Goal: Information Seeking & Learning: Learn about a topic

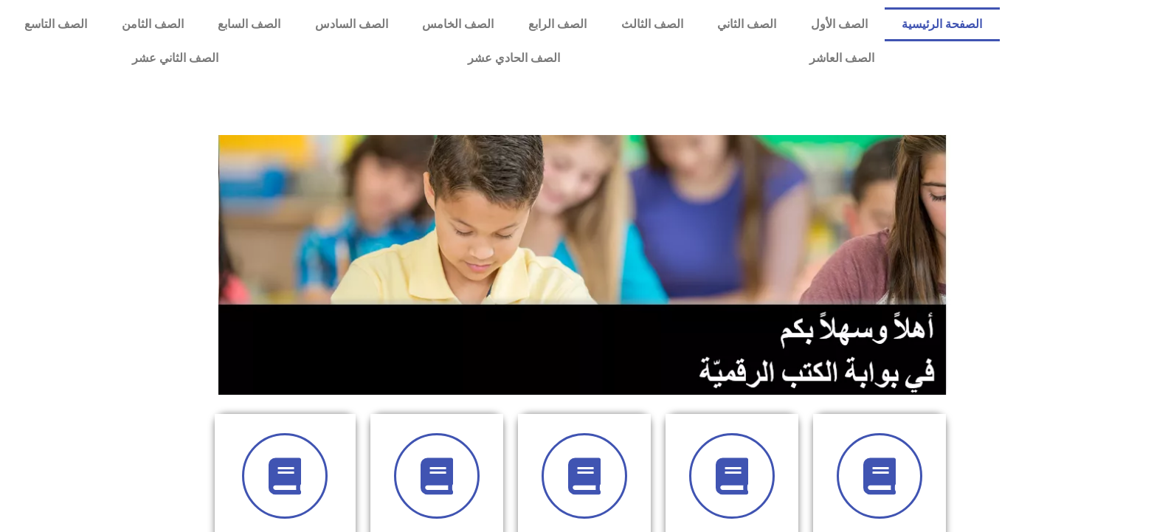
scroll to position [221, 0]
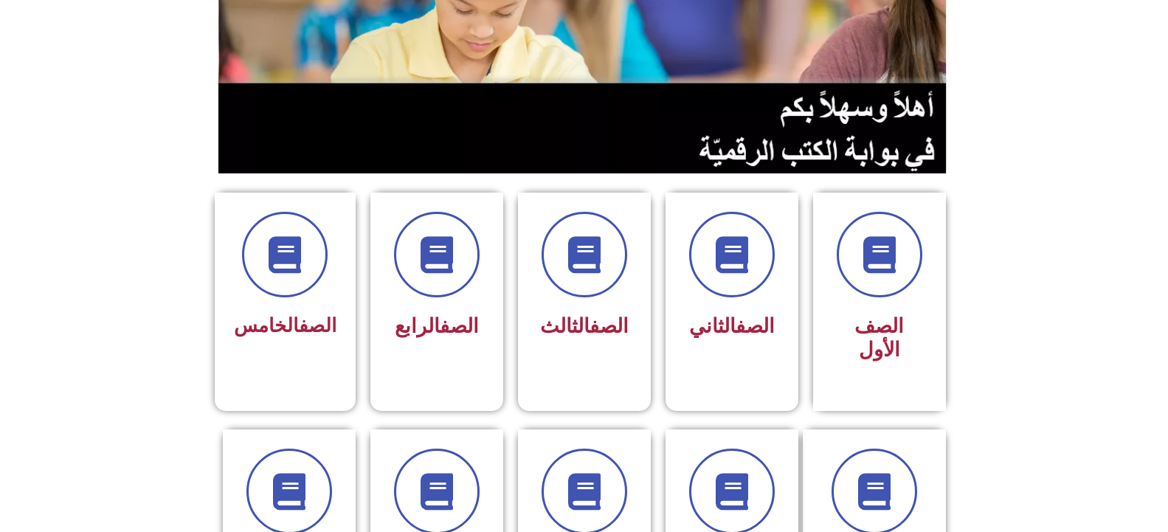
click at [706, 246] on span at bounding box center [732, 255] width 86 height 86
click at [590, 280] on span at bounding box center [584, 255] width 94 height 94
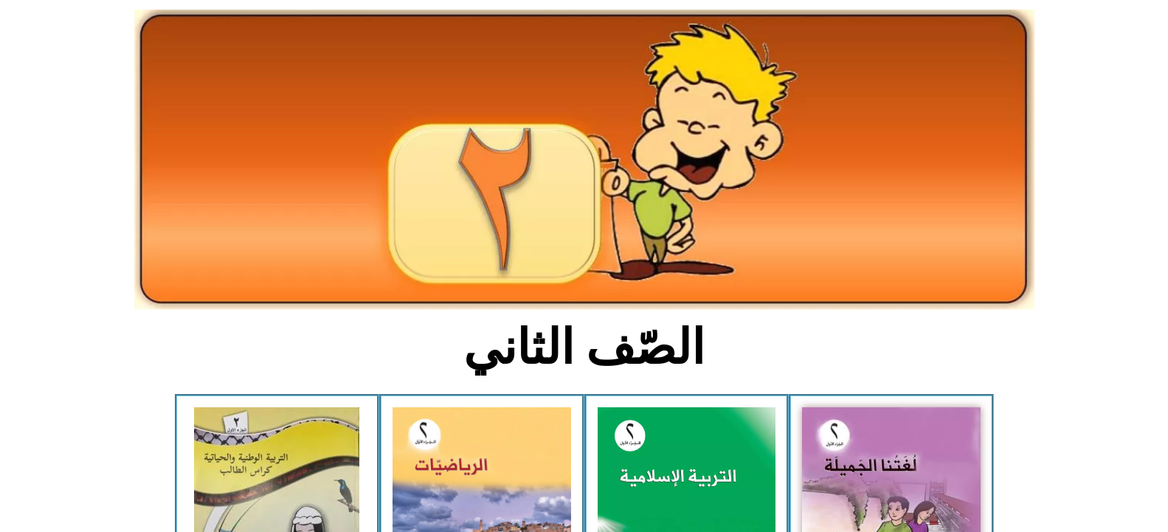
scroll to position [148, 0]
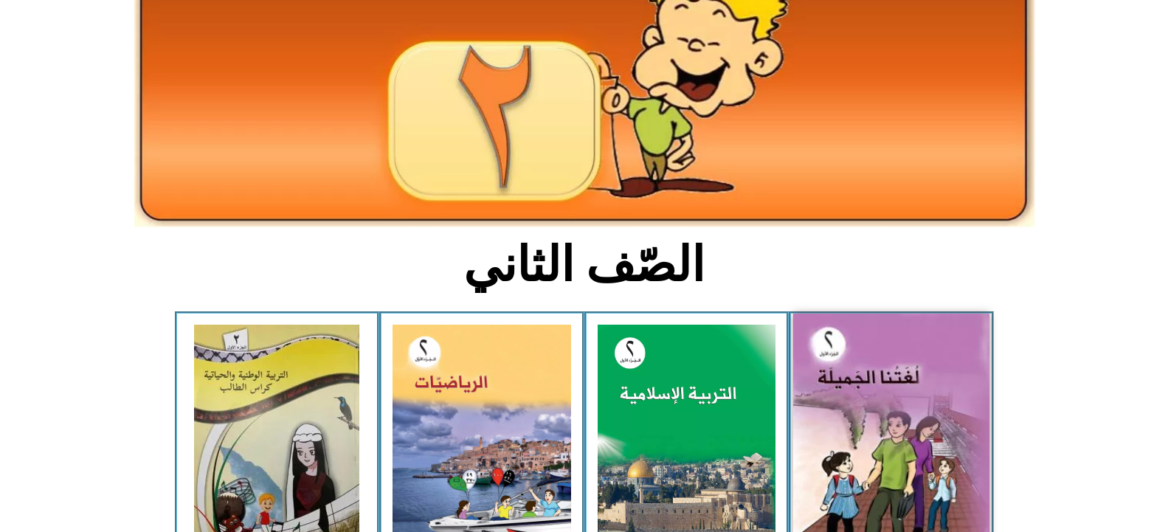
click at [908, 414] on img at bounding box center [891, 435] width 196 height 243
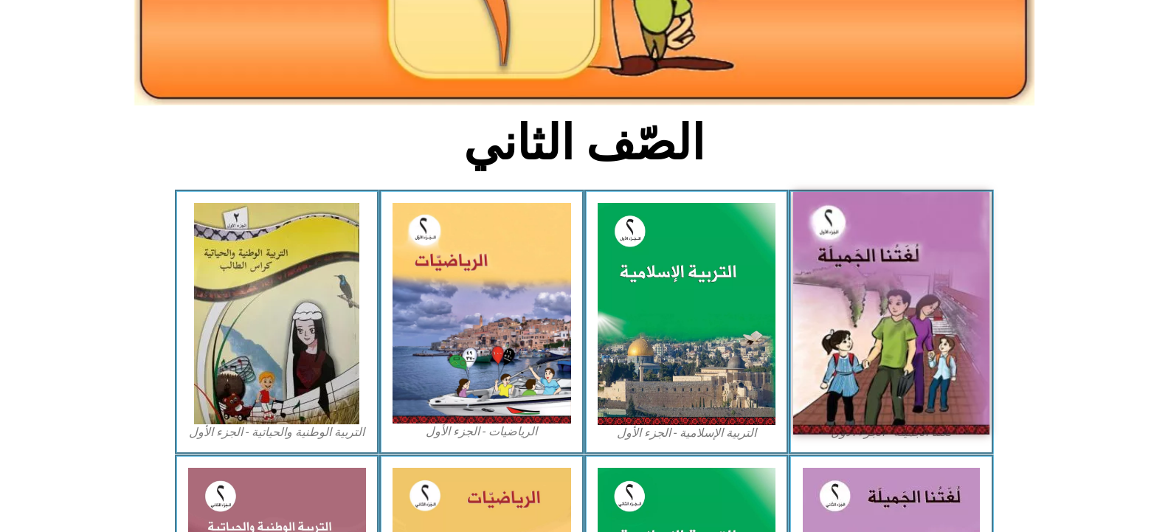
scroll to position [295, 0]
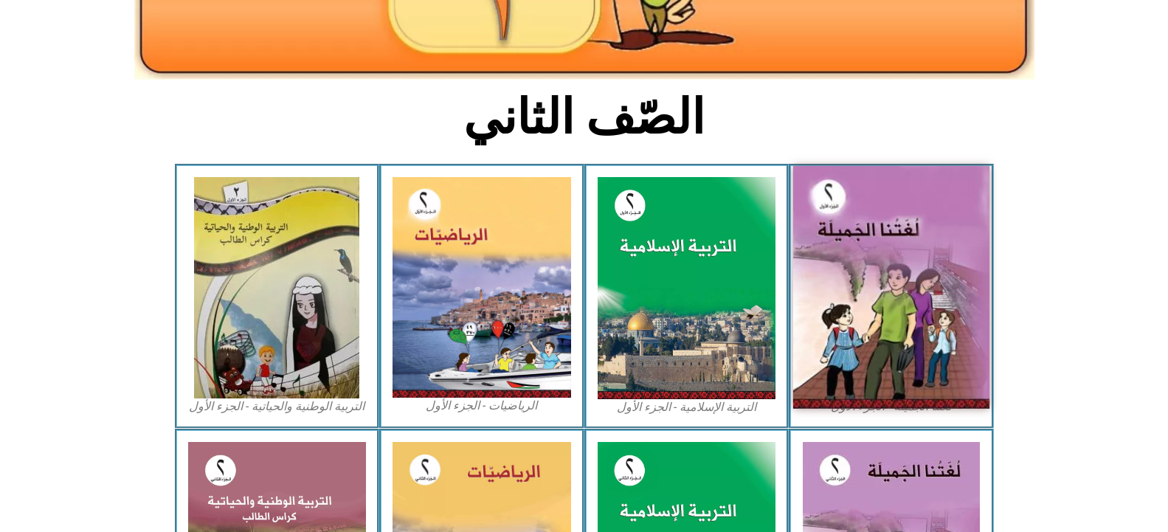
click at [880, 325] on img at bounding box center [891, 287] width 196 height 243
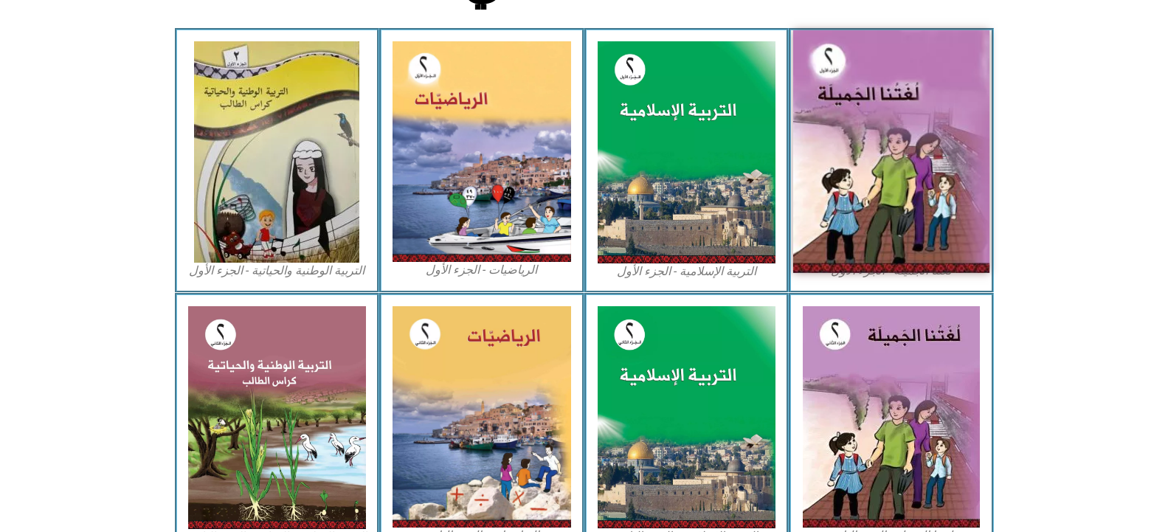
scroll to position [443, 0]
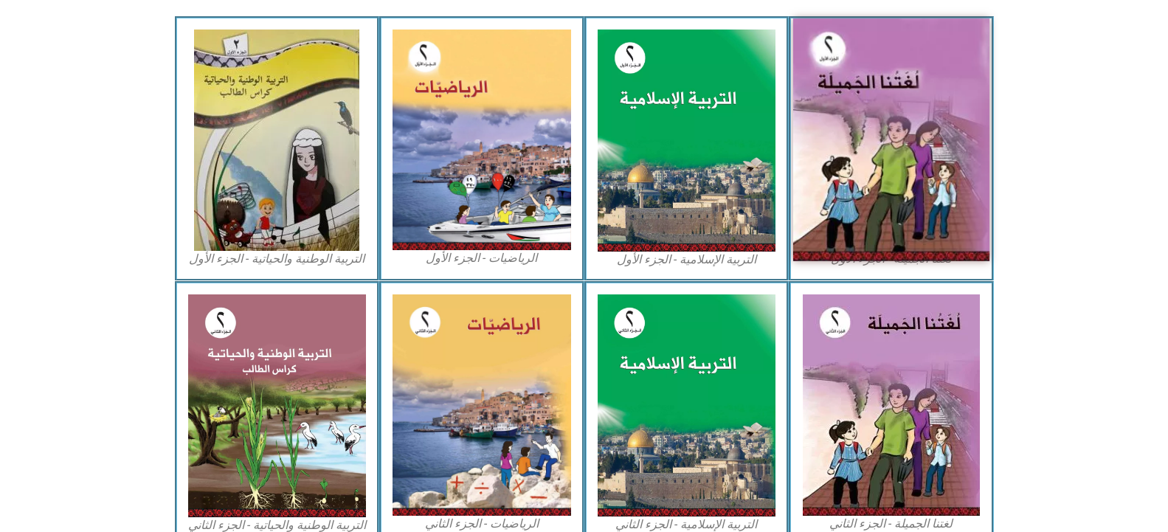
click at [882, 316] on img at bounding box center [891, 404] width 177 height 221
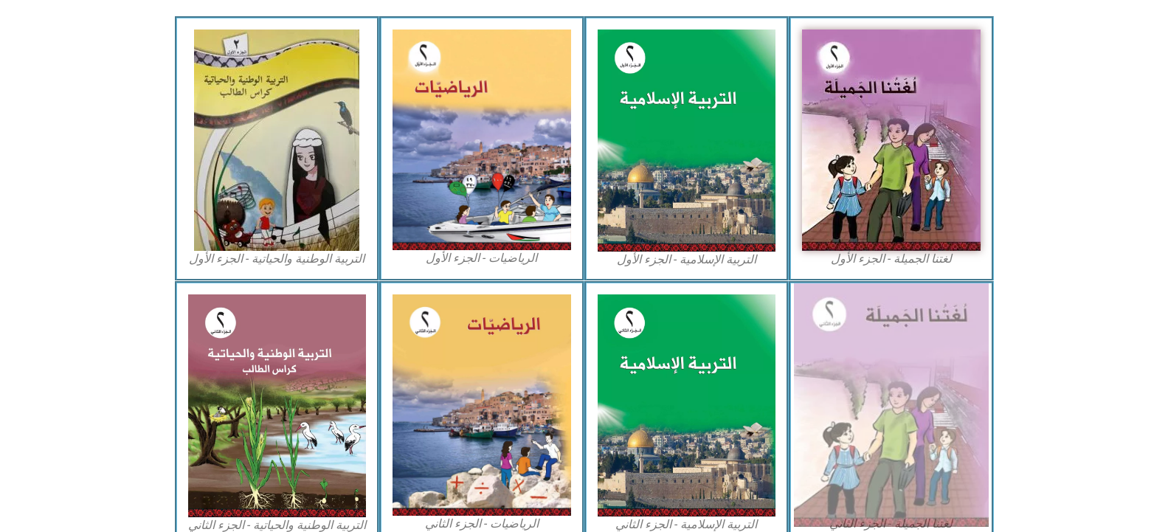
click at [892, 422] on img at bounding box center [891, 404] width 195 height 243
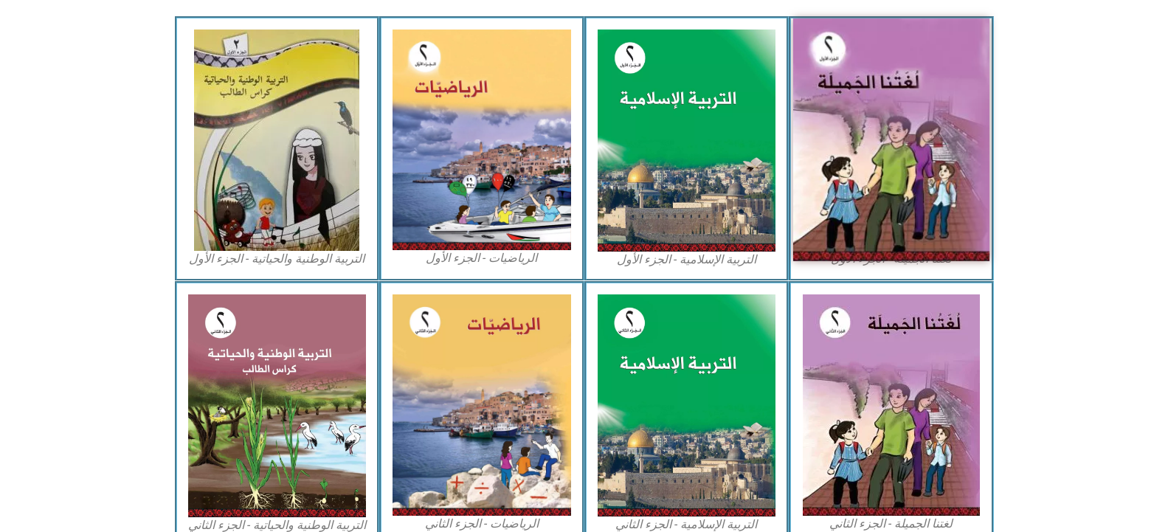
click at [883, 182] on img at bounding box center [891, 139] width 196 height 243
click at [846, 151] on img at bounding box center [891, 139] width 196 height 243
click at [849, 198] on img at bounding box center [891, 139] width 196 height 243
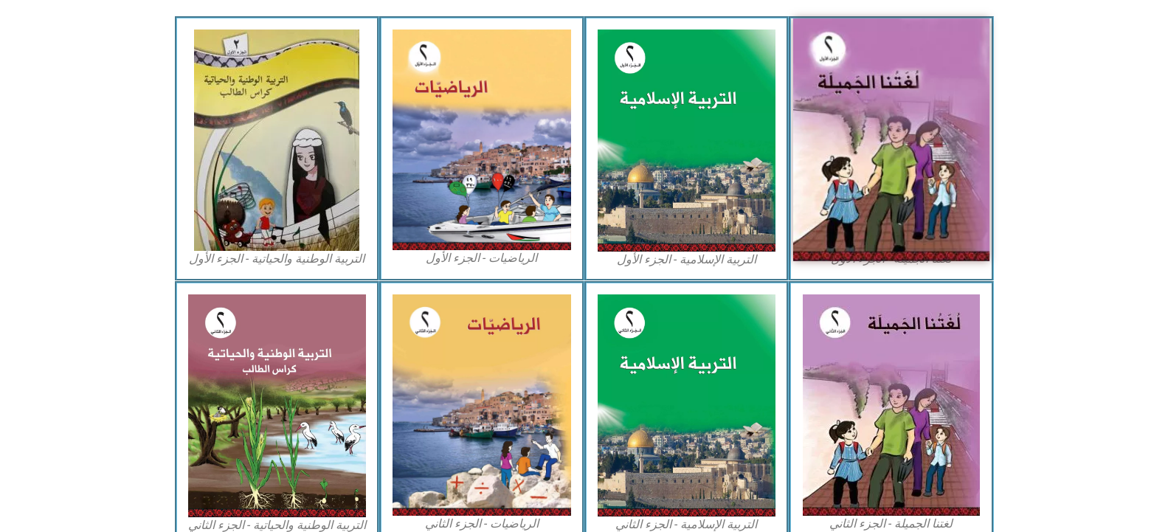
click at [849, 198] on img at bounding box center [891, 139] width 196 height 243
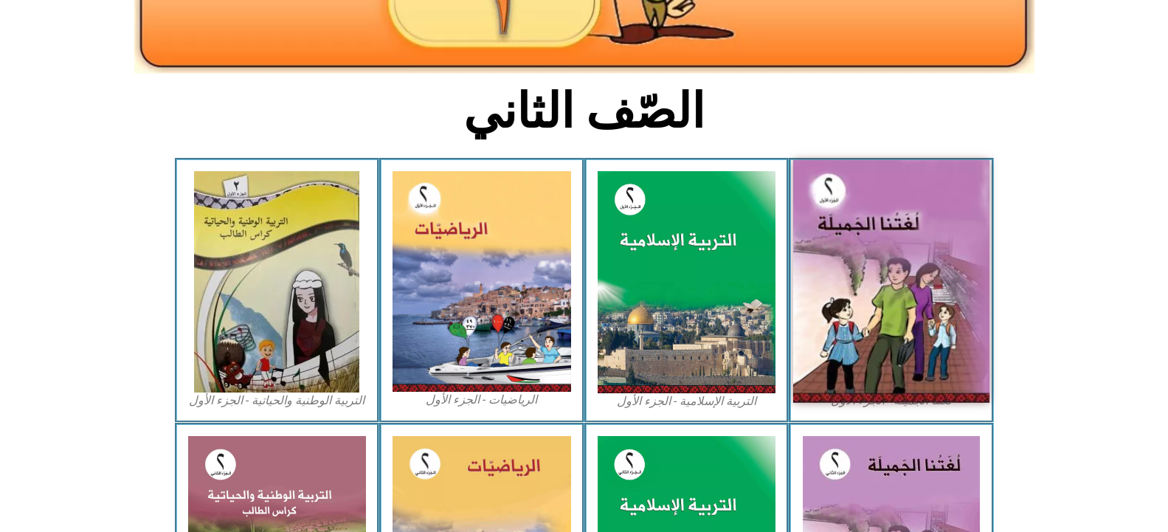
scroll to position [295, 0]
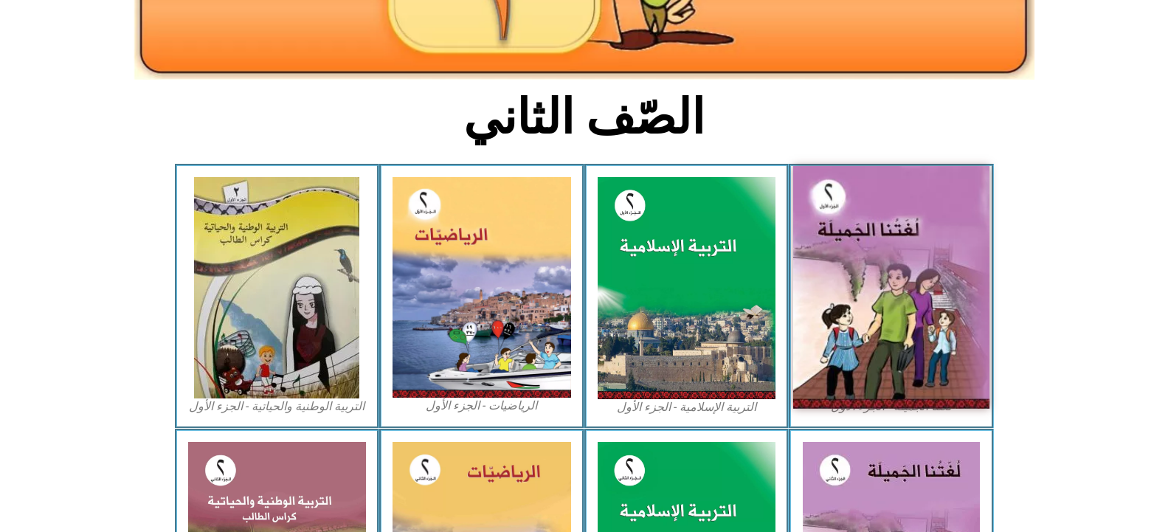
click at [854, 224] on img at bounding box center [891, 287] width 196 height 243
click at [871, 234] on img at bounding box center [891, 287] width 196 height 243
click at [918, 315] on img at bounding box center [891, 287] width 196 height 243
click at [861, 308] on img at bounding box center [891, 287] width 196 height 243
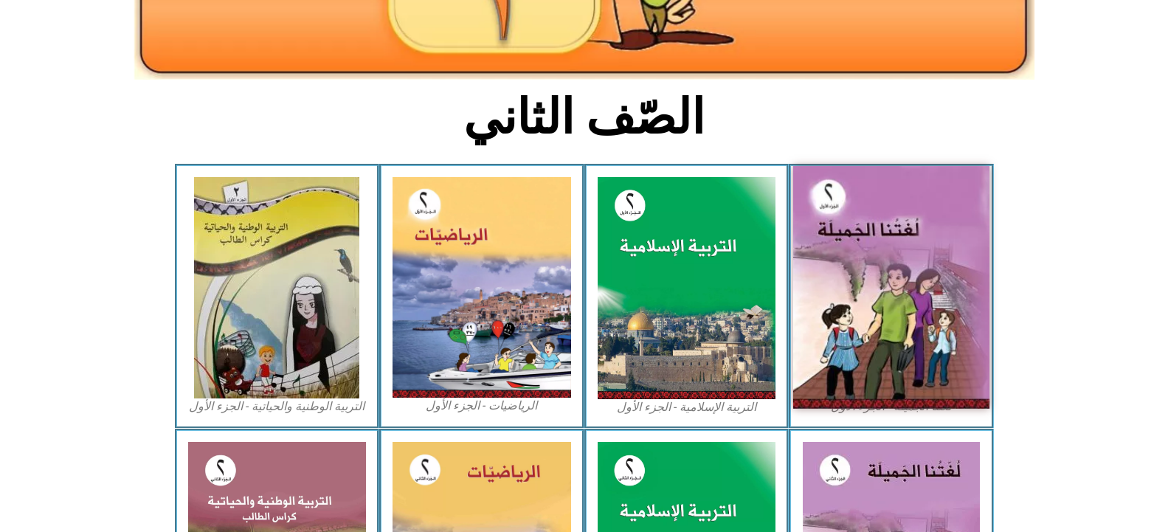
click at [874, 298] on img at bounding box center [891, 287] width 196 height 243
click at [860, 294] on img at bounding box center [891, 287] width 196 height 243
click at [916, 314] on img at bounding box center [891, 287] width 196 height 243
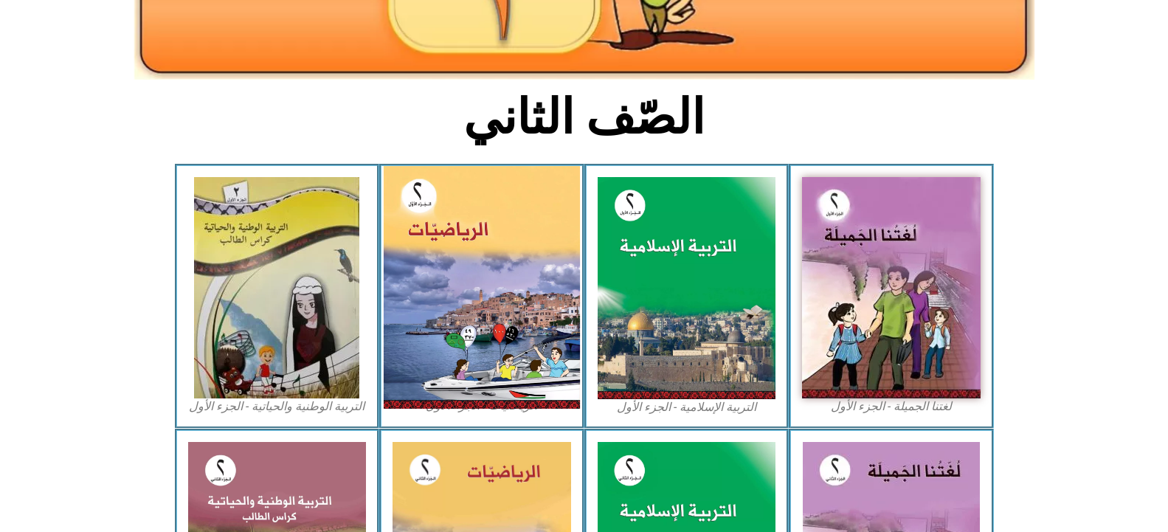
click at [485, 272] on img at bounding box center [482, 287] width 196 height 243
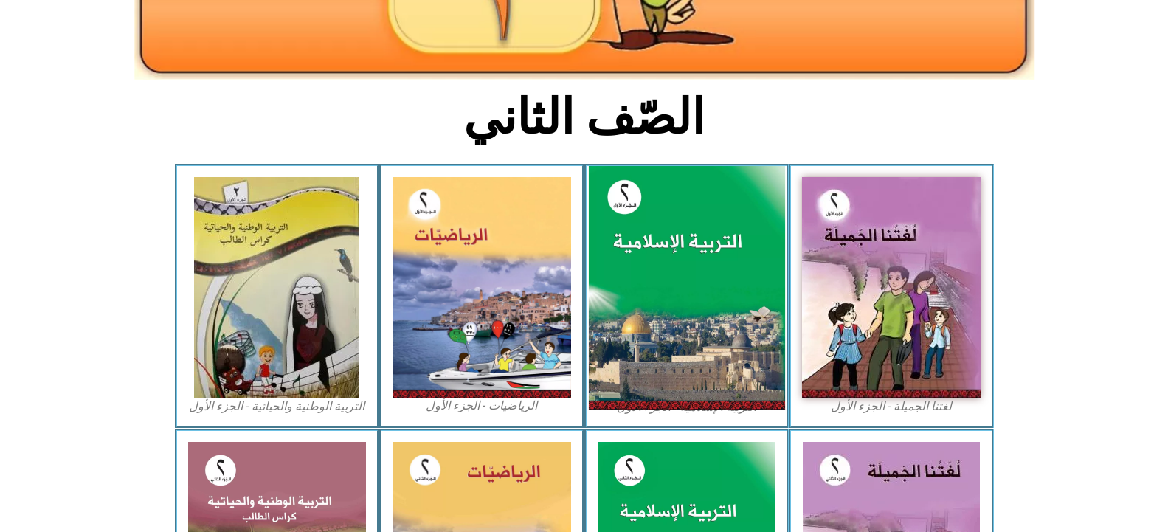
click at [728, 260] on img at bounding box center [686, 288] width 196 height 244
click at [670, 255] on img at bounding box center [686, 288] width 196 height 244
click at [666, 255] on img at bounding box center [686, 288] width 196 height 244
click at [666, 254] on img at bounding box center [686, 288] width 196 height 244
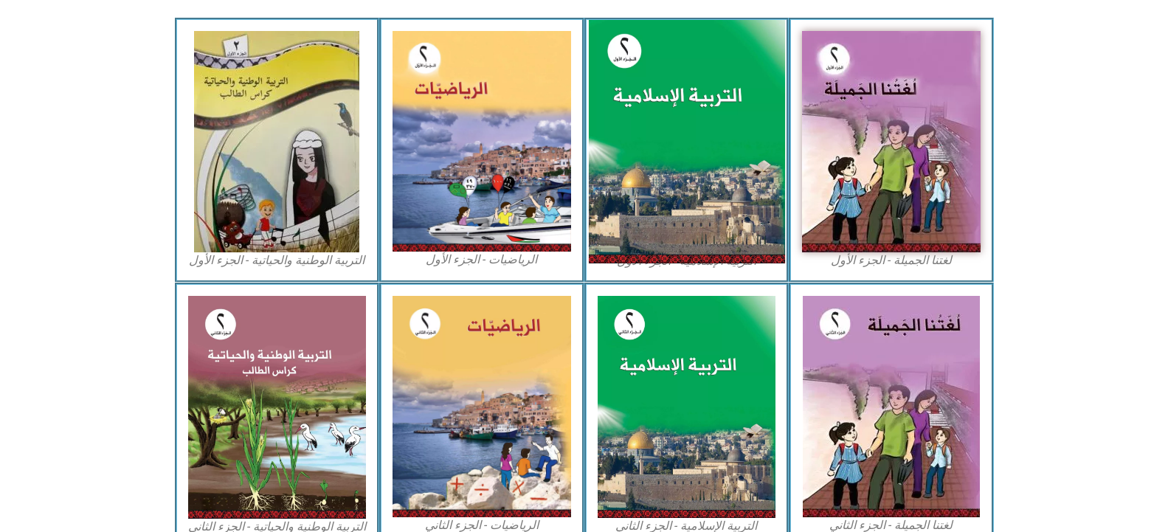
scroll to position [457, 0]
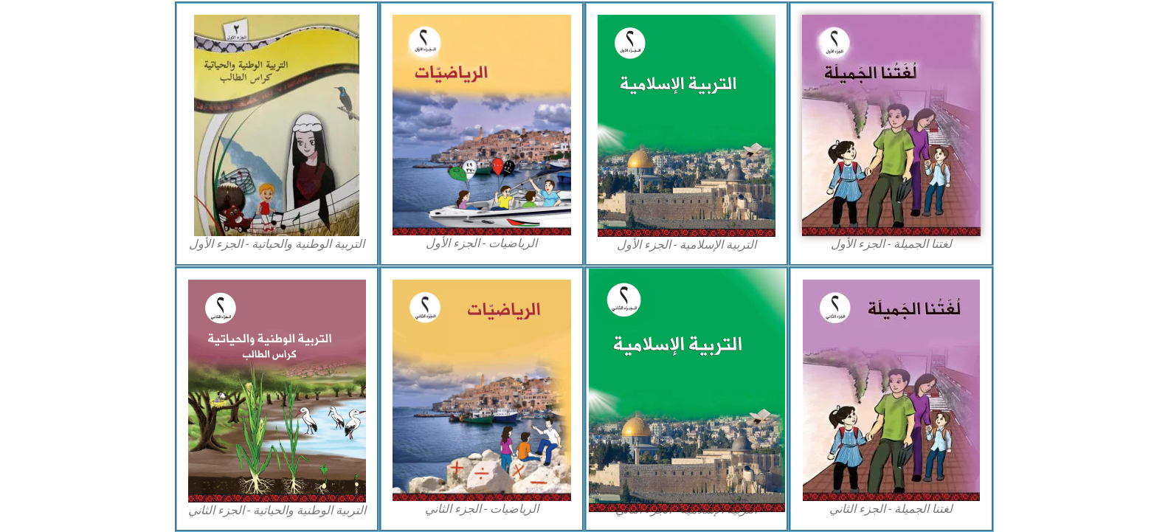
click at [677, 318] on img at bounding box center [686, 391] width 196 height 244
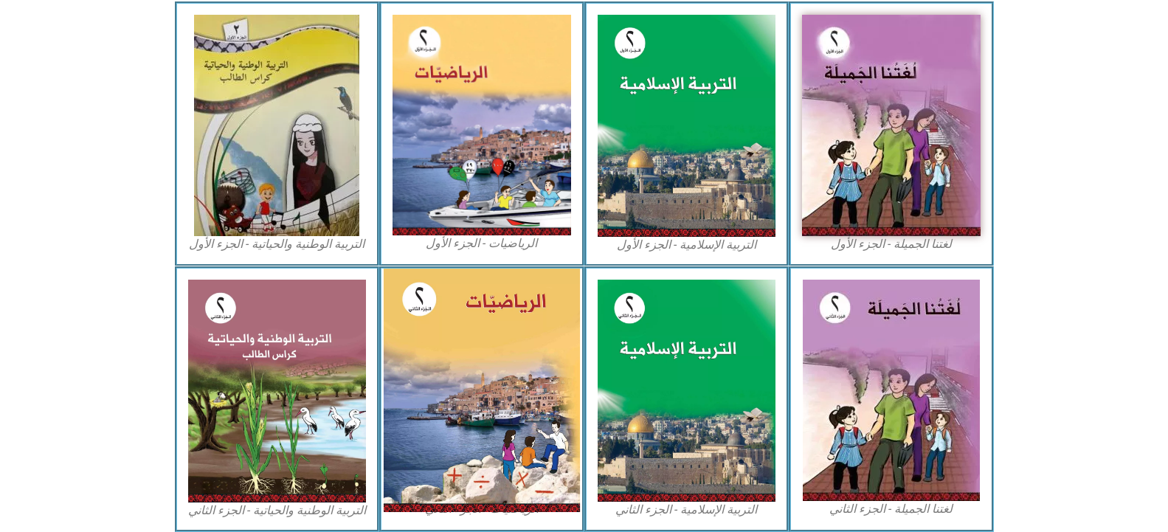
click at [451, 319] on img at bounding box center [482, 390] width 196 height 243
click at [456, 384] on img at bounding box center [482, 390] width 196 height 243
click at [456, 381] on img at bounding box center [482, 390] width 196 height 243
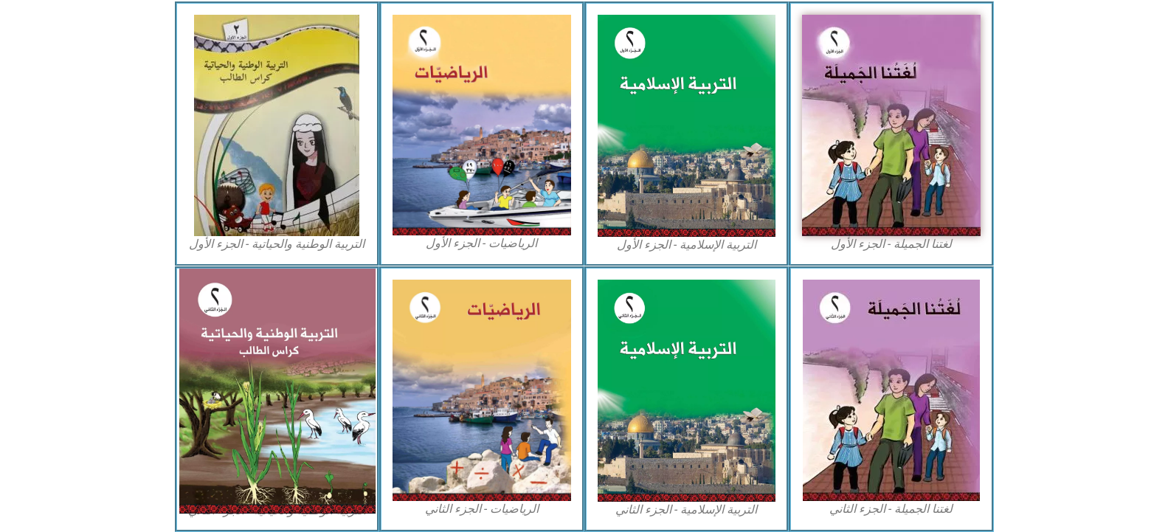
click at [246, 366] on img at bounding box center [277, 391] width 196 height 245
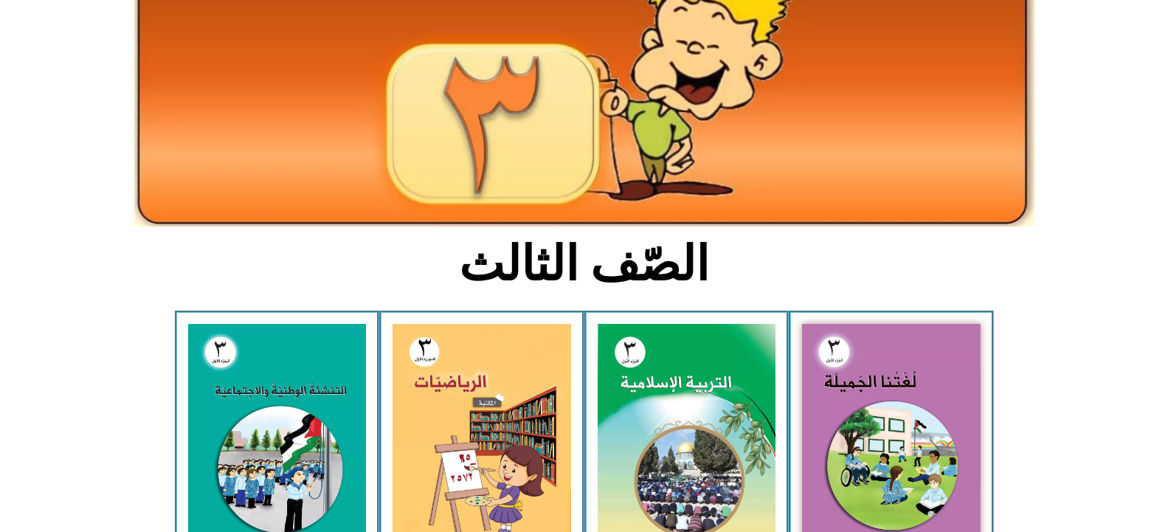
scroll to position [148, 0]
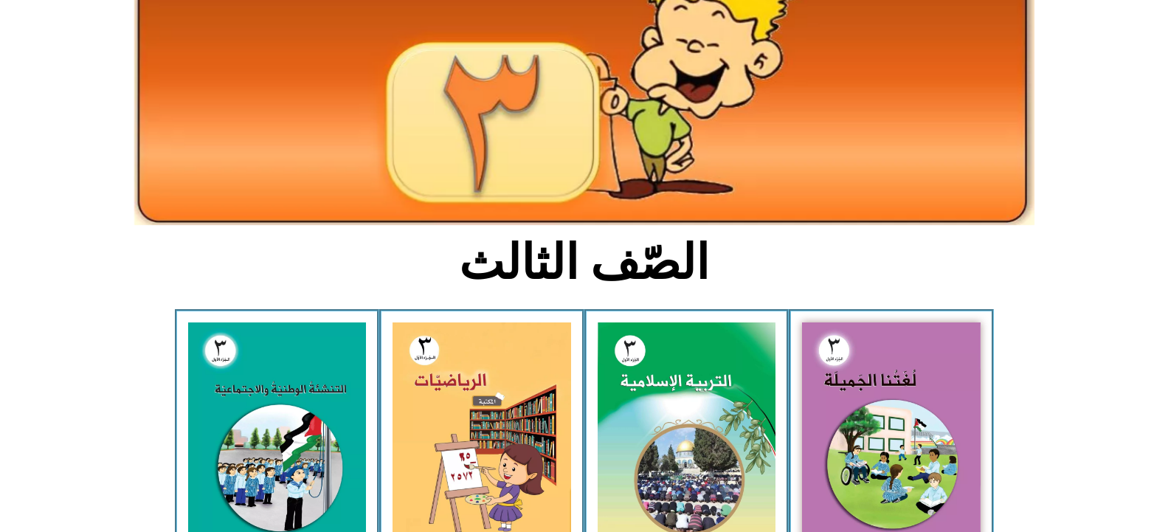
click at [882, 401] on img at bounding box center [891, 432] width 179 height 220
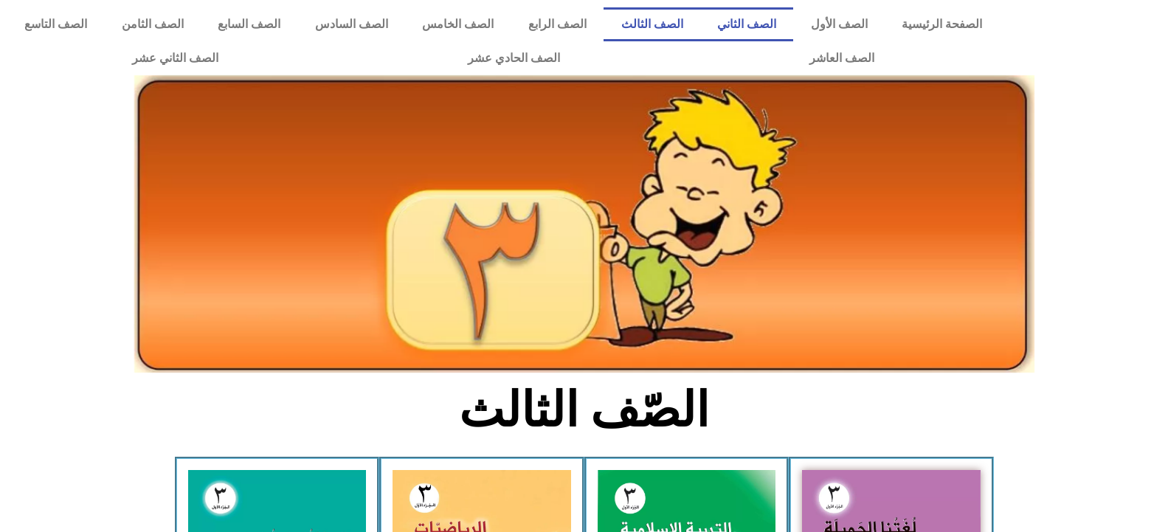
click at [773, 23] on link "الصف الثاني" at bounding box center [747, 24] width 94 height 34
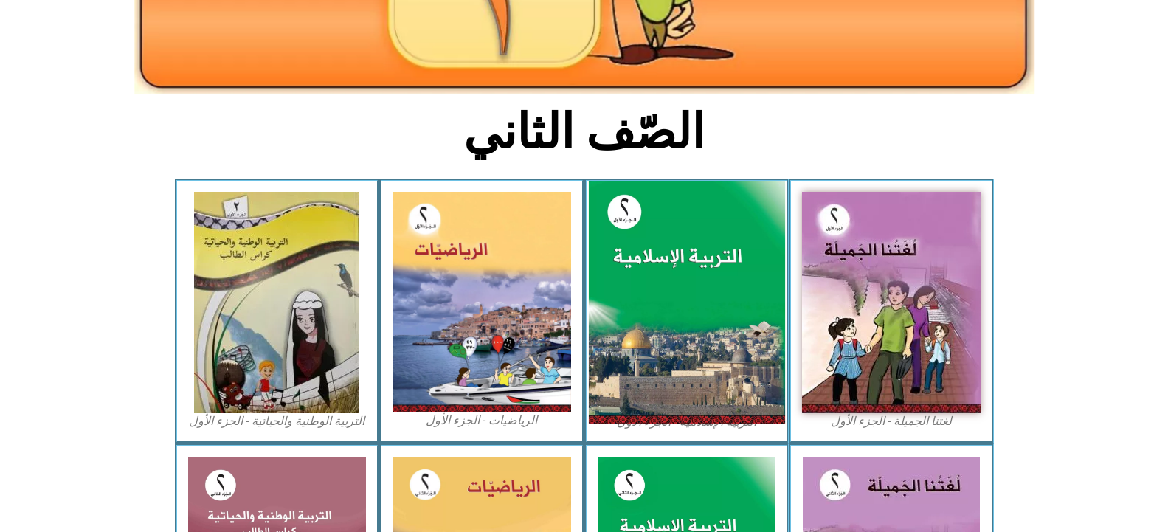
scroll to position [295, 0]
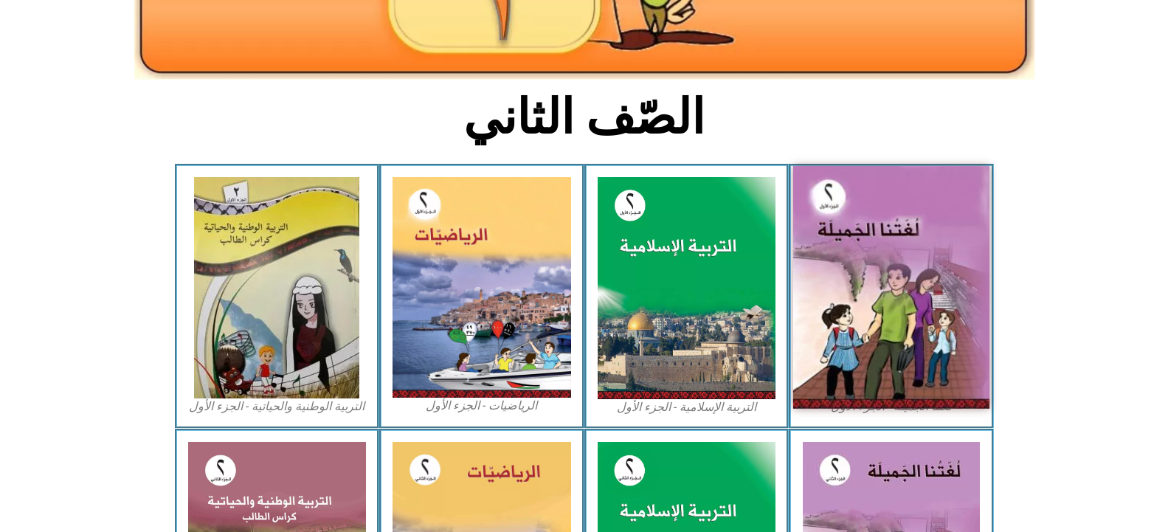
click at [832, 241] on img at bounding box center [891, 287] width 196 height 243
click at [877, 291] on img at bounding box center [891, 287] width 196 height 243
click at [827, 276] on img at bounding box center [891, 287] width 196 height 243
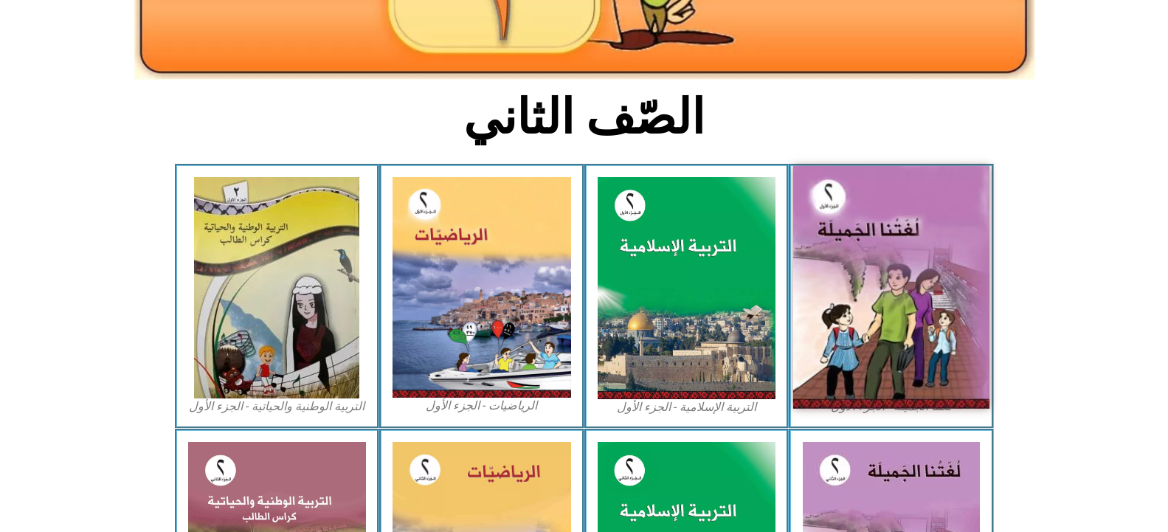
click at [827, 276] on img at bounding box center [891, 287] width 196 height 243
click at [835, 270] on img at bounding box center [891, 287] width 196 height 243
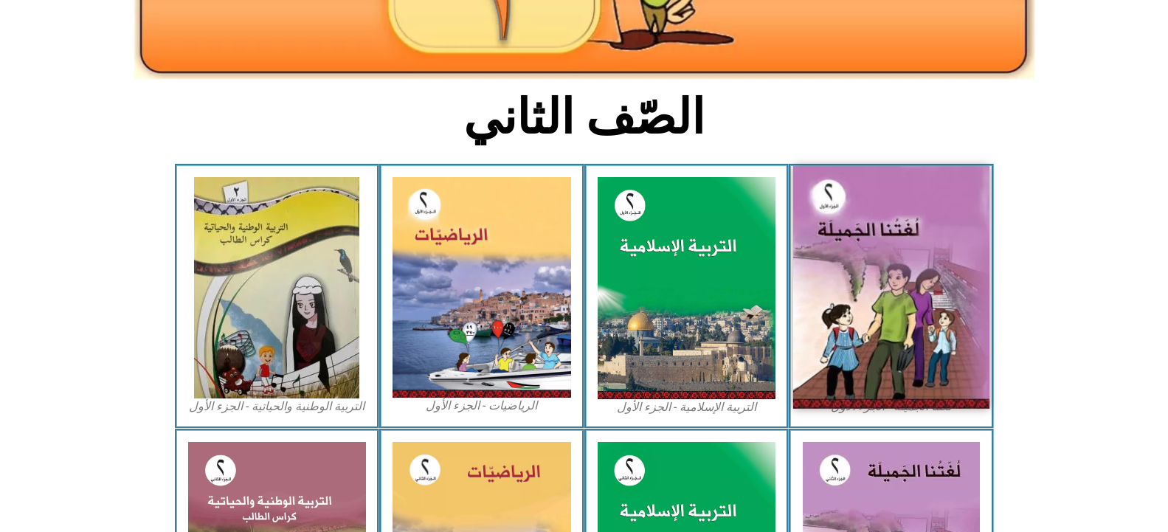
click at [835, 270] on img at bounding box center [891, 287] width 196 height 243
click at [863, 238] on img at bounding box center [891, 287] width 196 height 243
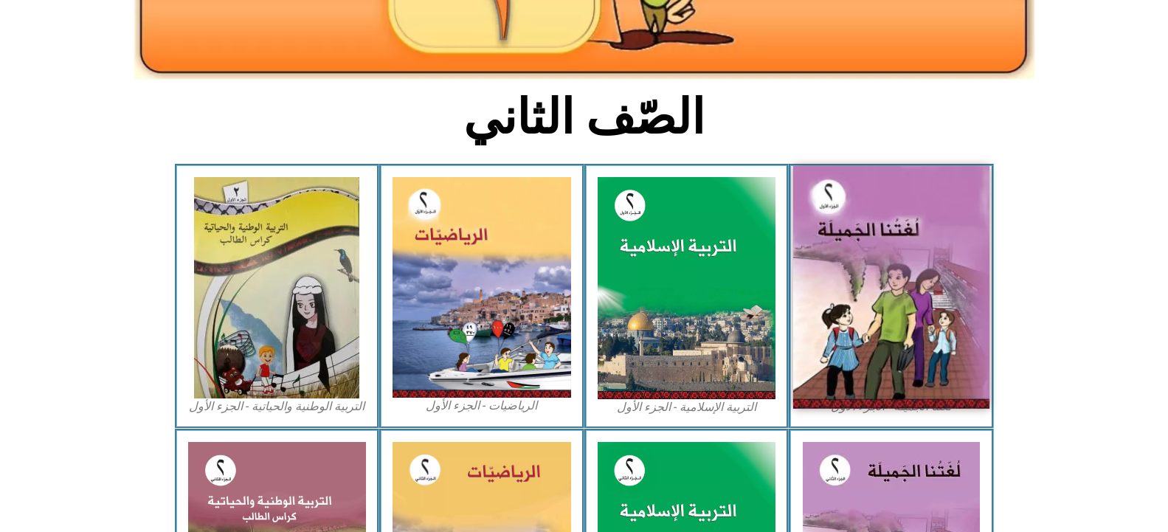
click at [863, 238] on img at bounding box center [891, 287] width 196 height 243
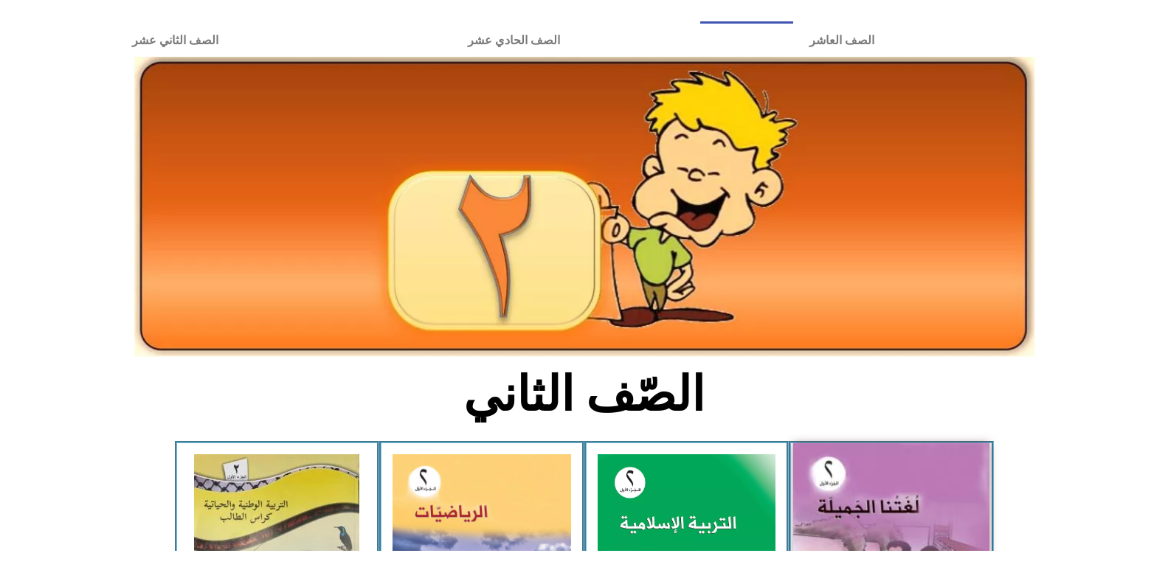
scroll to position [0, 0]
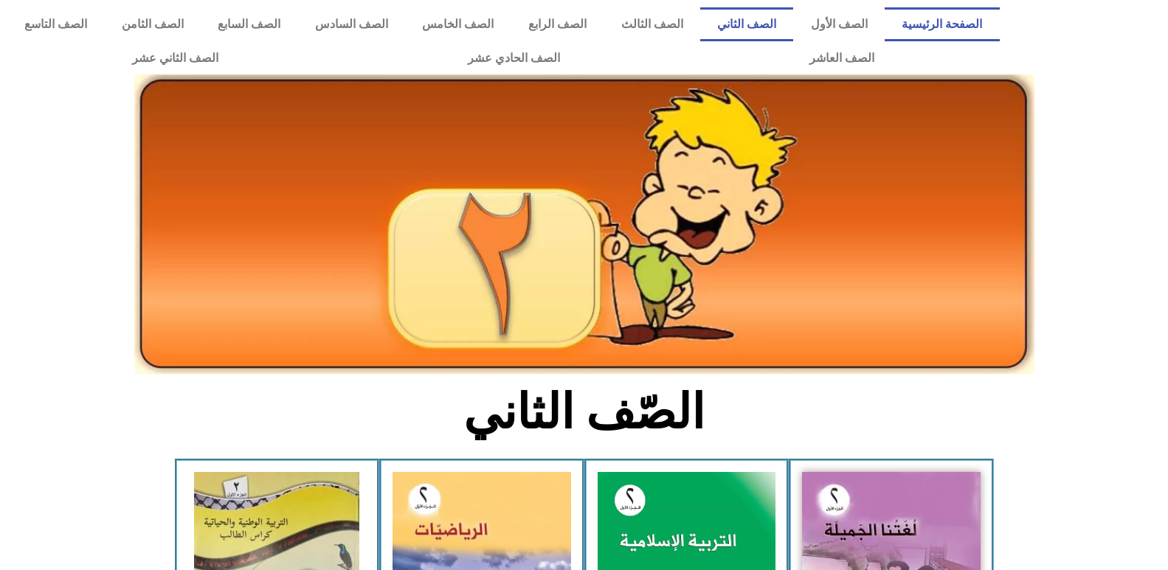
click at [936, 22] on link "الصفحة الرئيسية" at bounding box center [942, 24] width 115 height 34
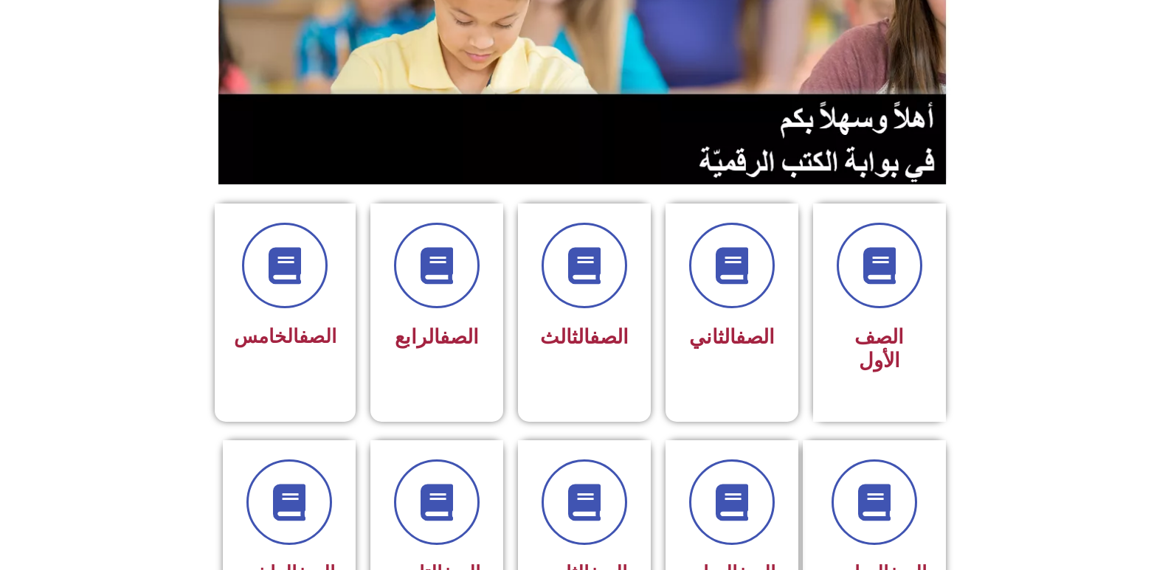
scroll to position [295, 0]
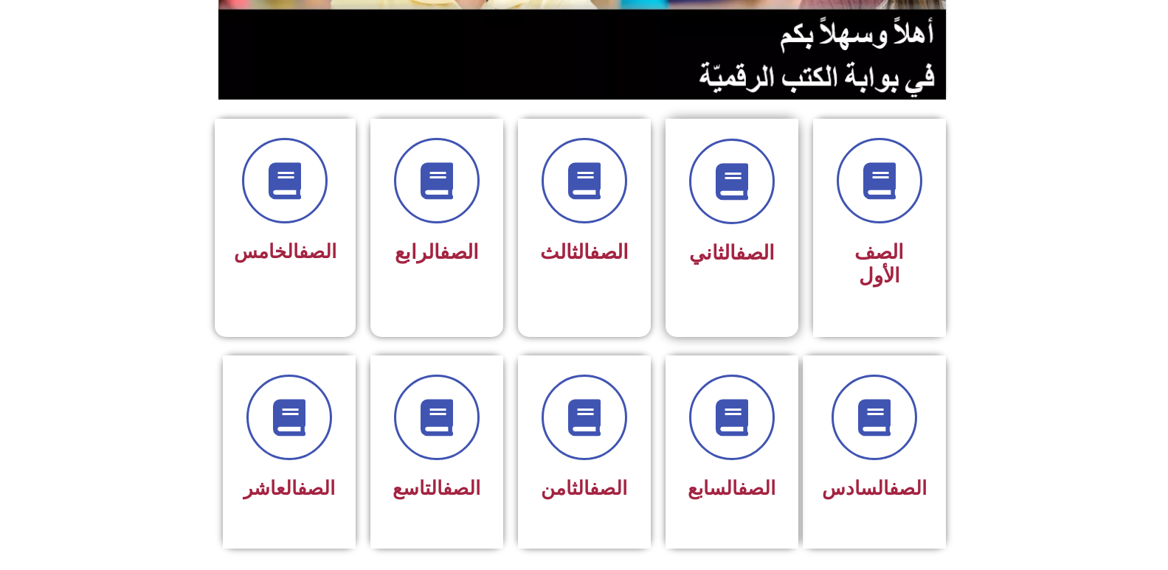
click at [669, 231] on div "الصف الثاني" at bounding box center [732, 217] width 133 height 196
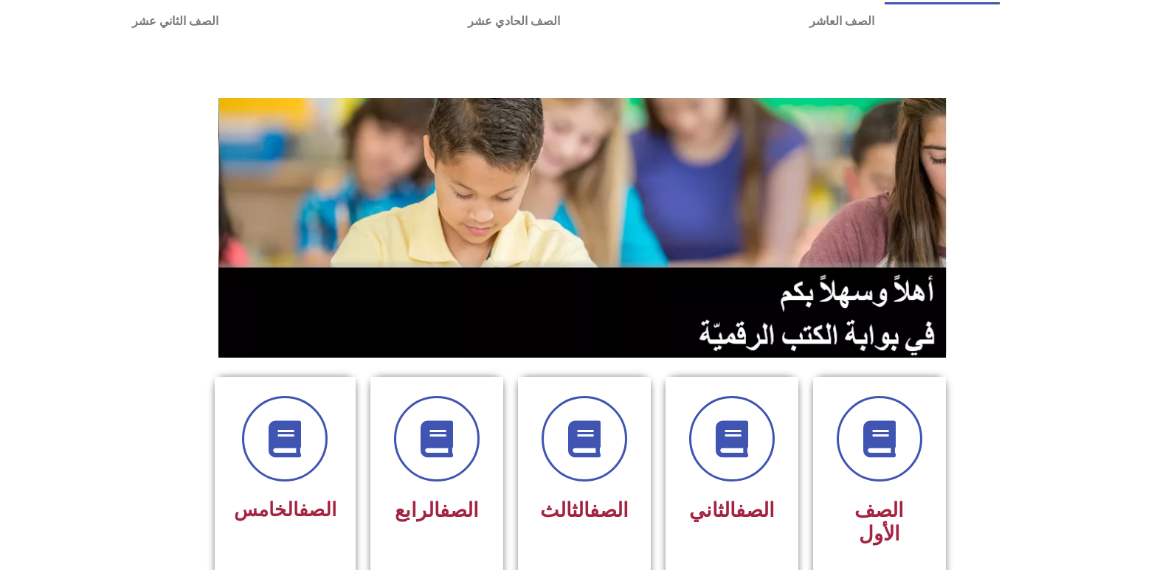
scroll to position [0, 0]
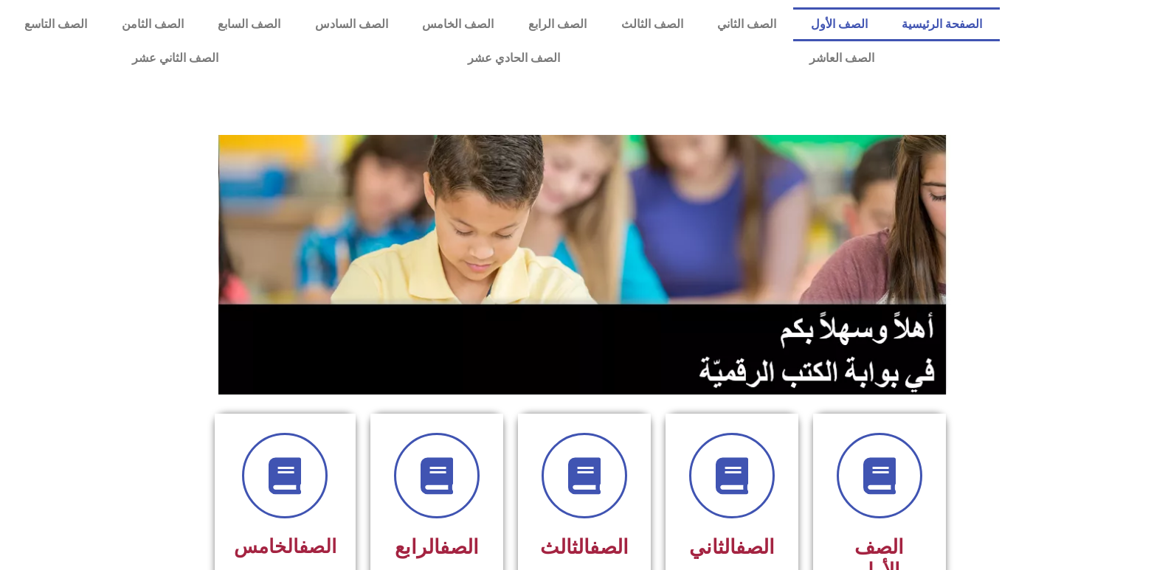
click at [842, 18] on link "الصف الأول" at bounding box center [838, 24] width 91 height 34
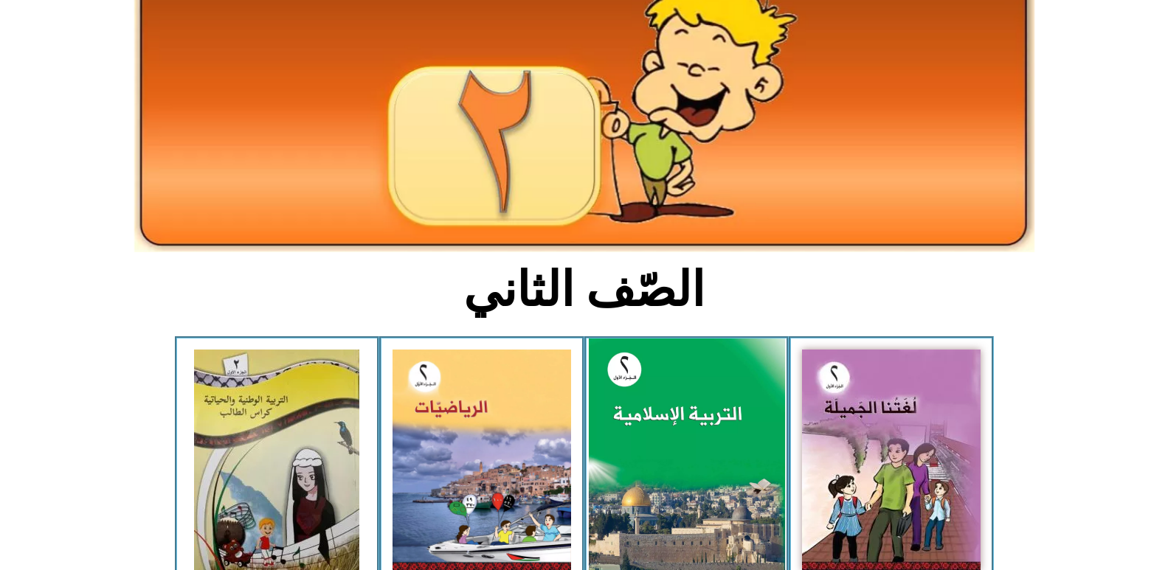
scroll to position [295, 0]
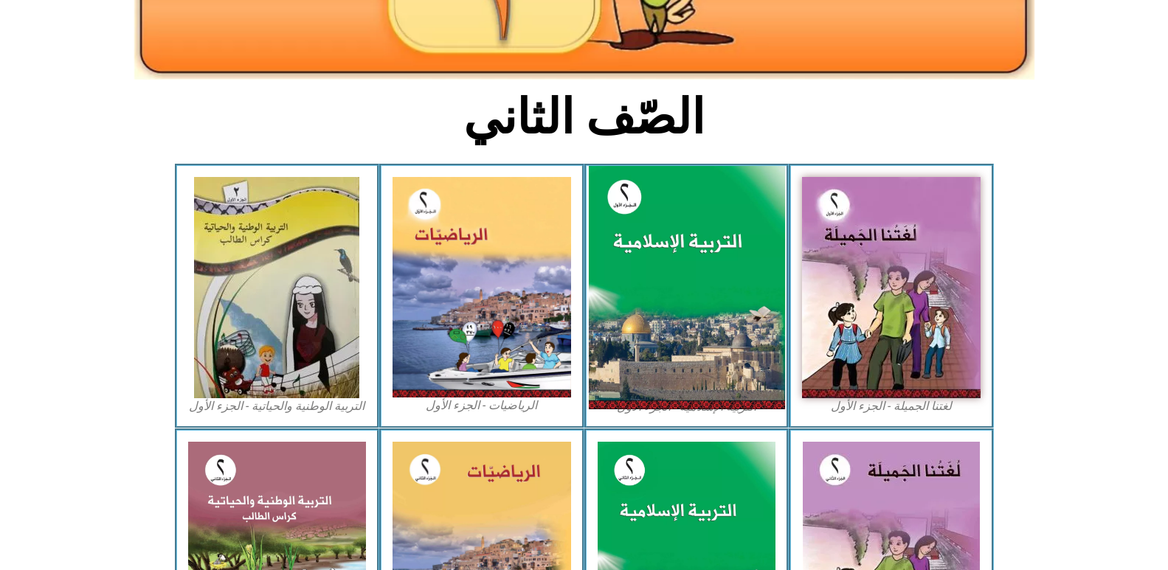
click at [767, 244] on img at bounding box center [686, 288] width 196 height 244
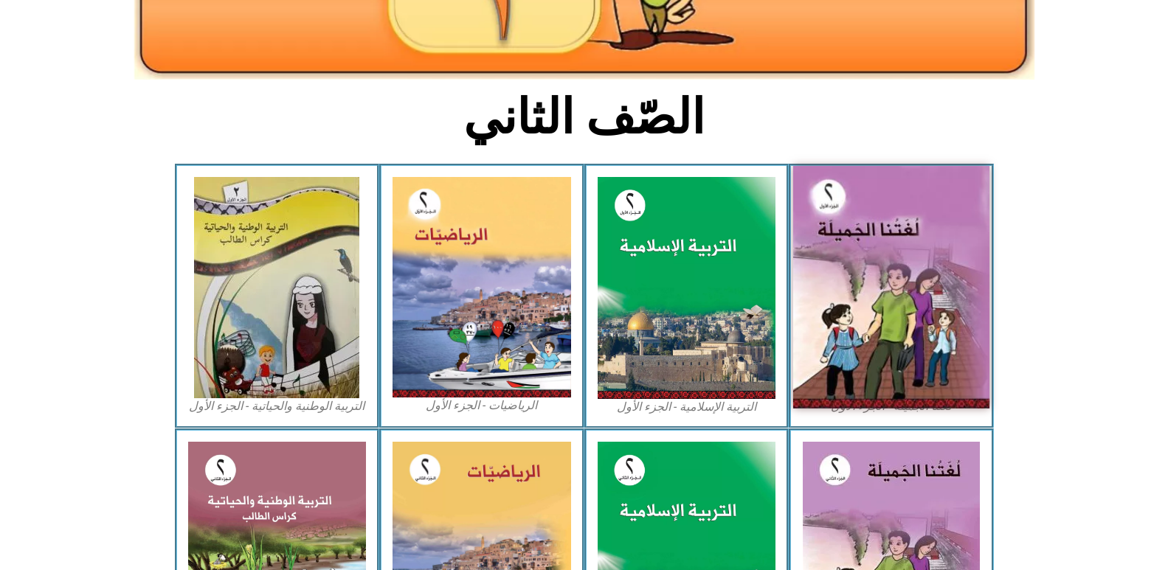
click at [847, 246] on img at bounding box center [891, 287] width 196 height 243
click at [863, 261] on img at bounding box center [891, 287] width 196 height 243
click at [863, 262] on img at bounding box center [891, 287] width 196 height 243
click at [888, 315] on img at bounding box center [891, 287] width 196 height 243
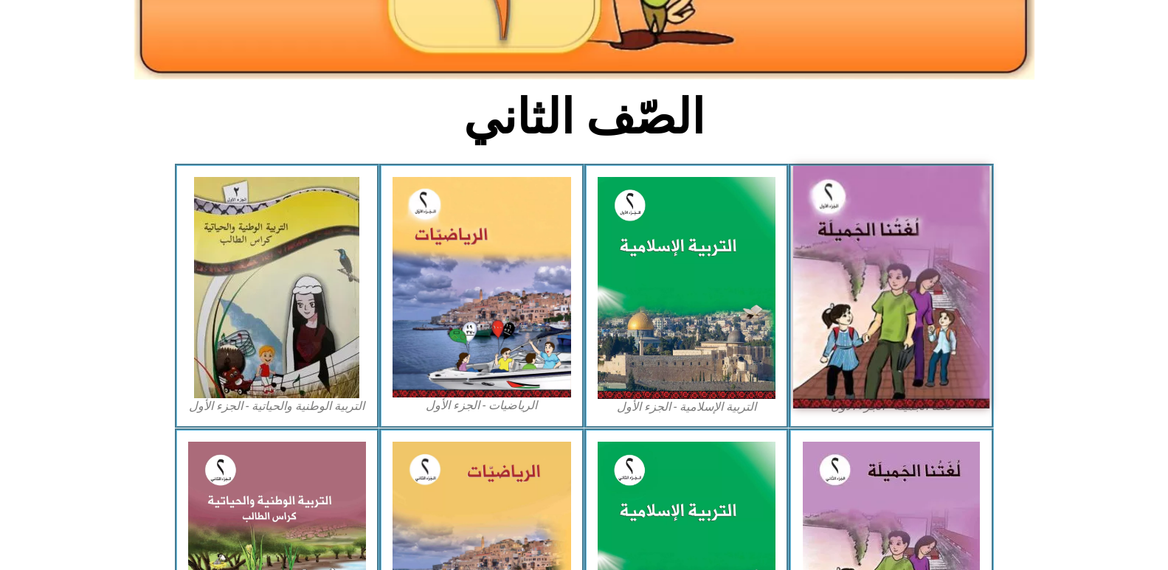
click at [888, 315] on img at bounding box center [891, 287] width 196 height 243
click at [912, 360] on img at bounding box center [891, 287] width 196 height 243
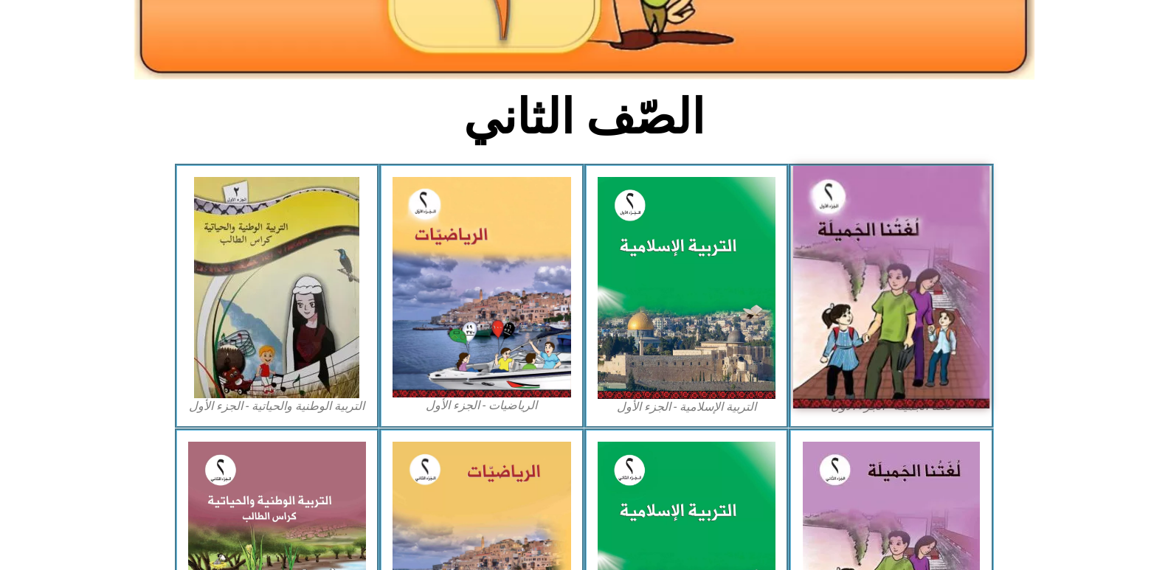
click at [912, 360] on img at bounding box center [891, 287] width 196 height 243
click at [924, 265] on img at bounding box center [891, 287] width 196 height 243
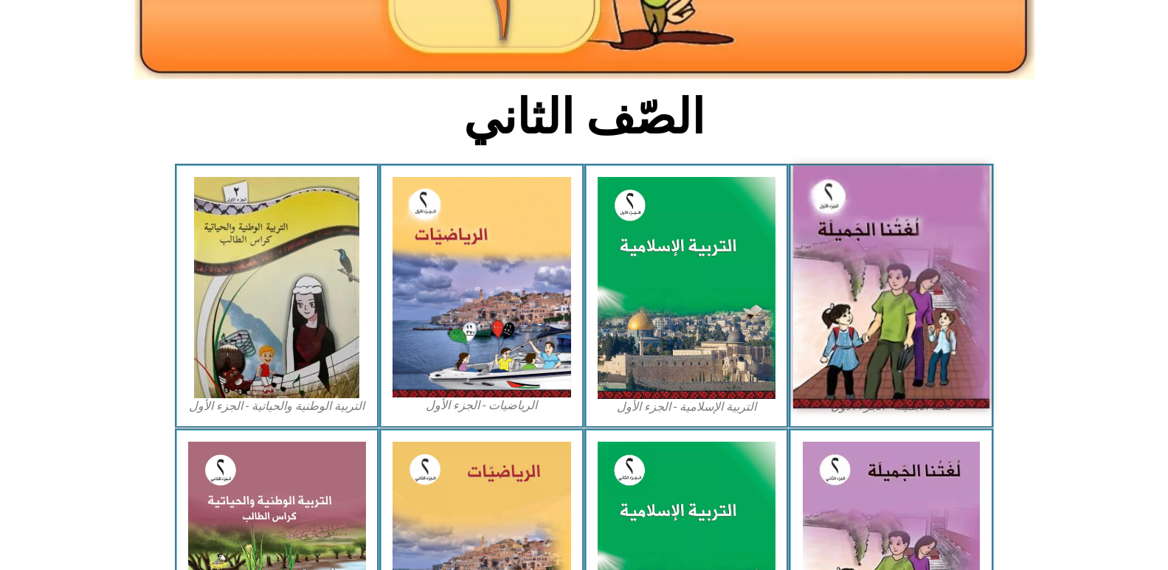
click at [924, 265] on img at bounding box center [891, 287] width 196 height 243
click at [934, 260] on img at bounding box center [891, 287] width 196 height 243
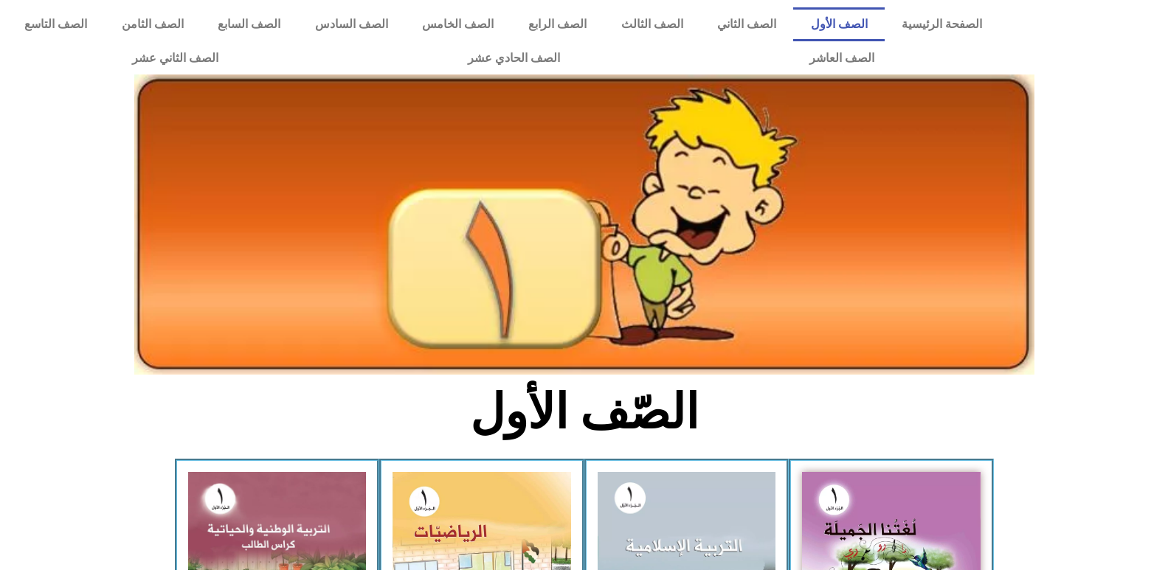
scroll to position [221, 0]
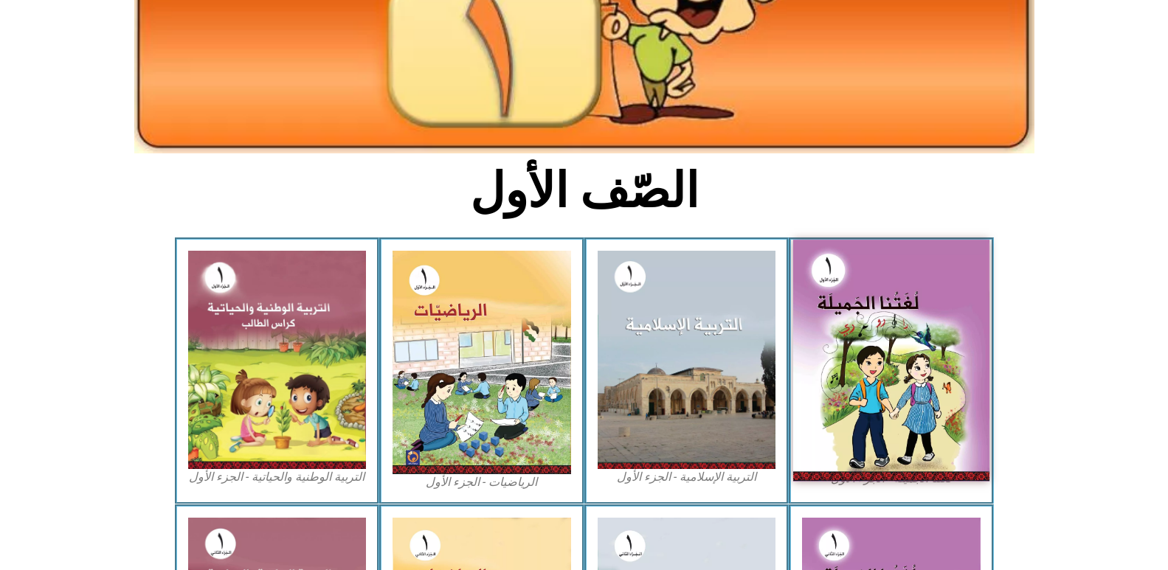
click at [887, 340] on img at bounding box center [891, 361] width 196 height 242
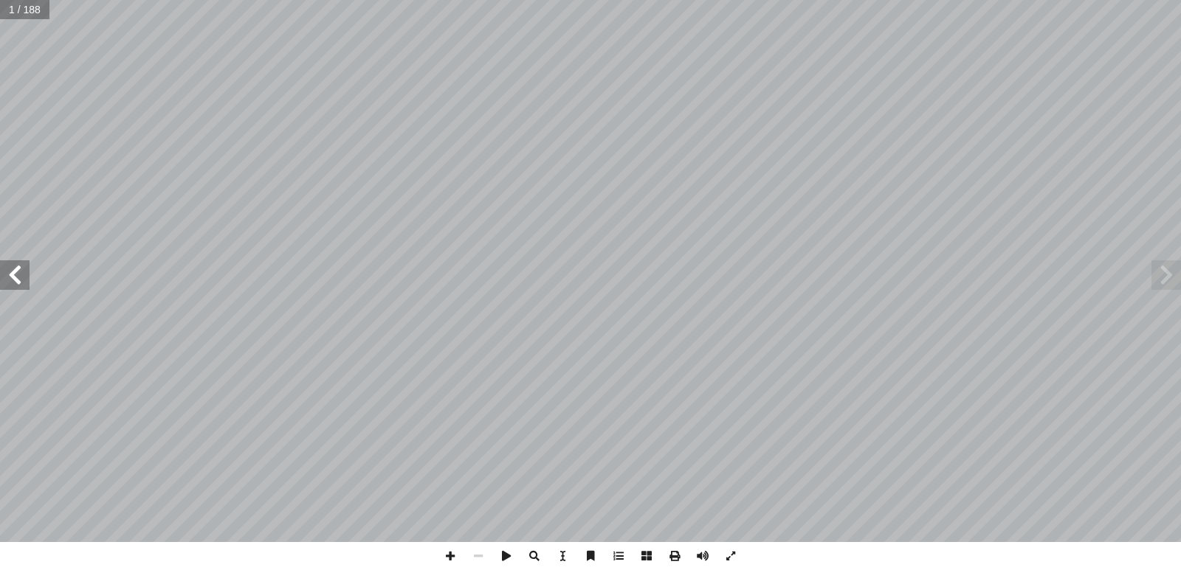
click at [6, 275] on span at bounding box center [15, 275] width 30 height 30
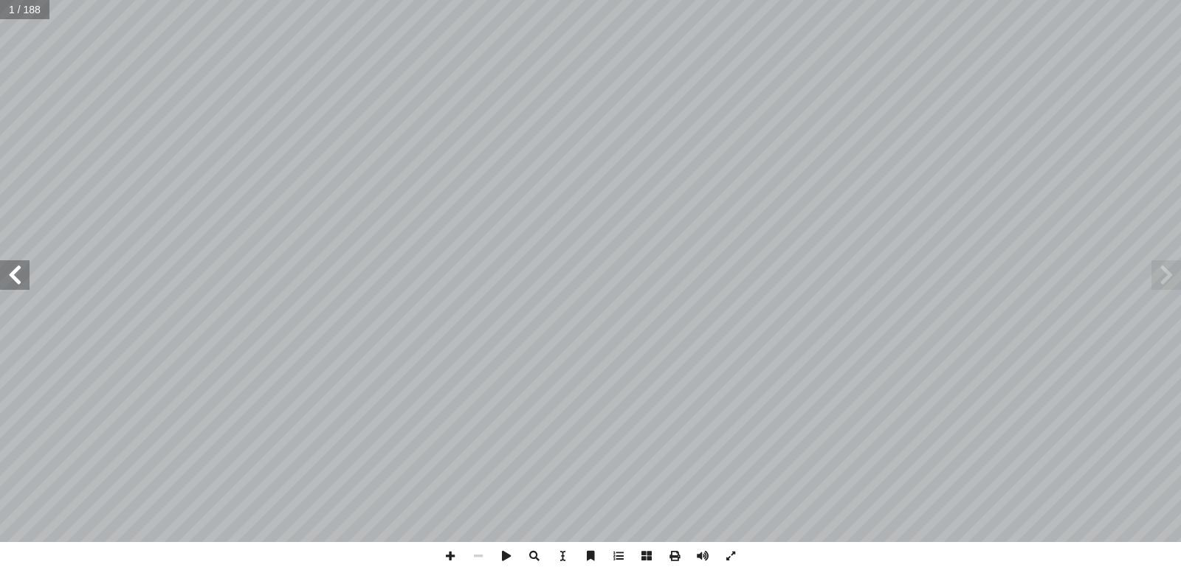
click at [6, 275] on span at bounding box center [15, 275] width 30 height 30
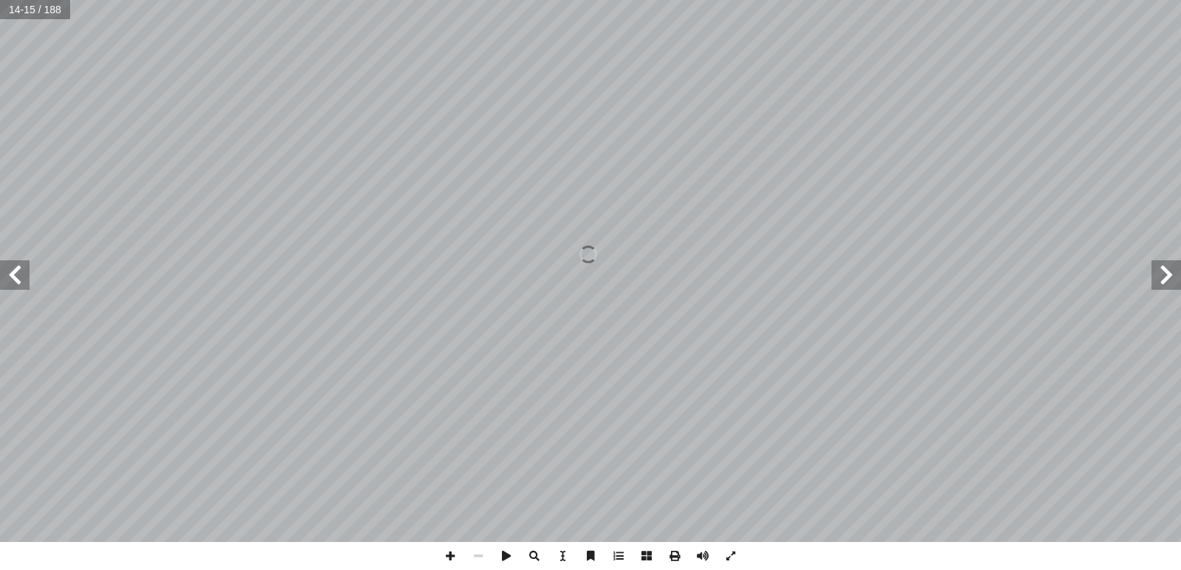
click at [6, 275] on span at bounding box center [15, 275] width 30 height 30
